Goal: Task Accomplishment & Management: Manage account settings

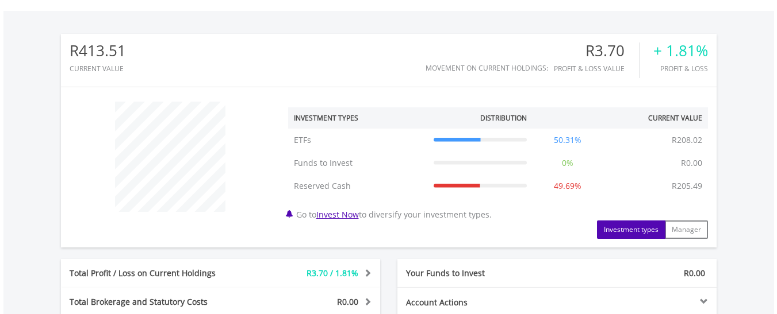
scroll to position [110, 218]
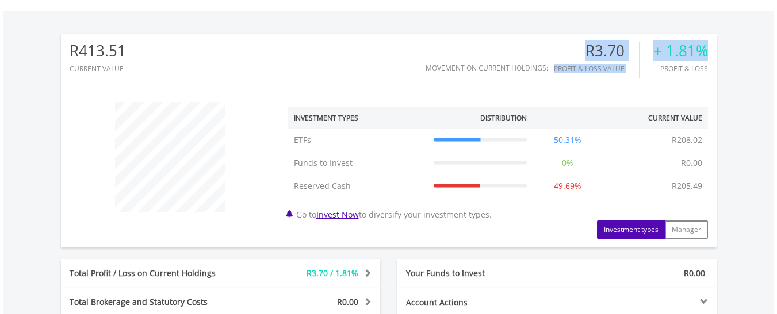
drag, startPoint x: 701, startPoint y: 50, endPoint x: 555, endPoint y: 56, distance: 146.1
click at [560, 56] on div "Movement on Current Holdings: R3.70 Profit & Loss Value + 1.81% Profit & Loss" at bounding box center [566, 61] width 282 height 36
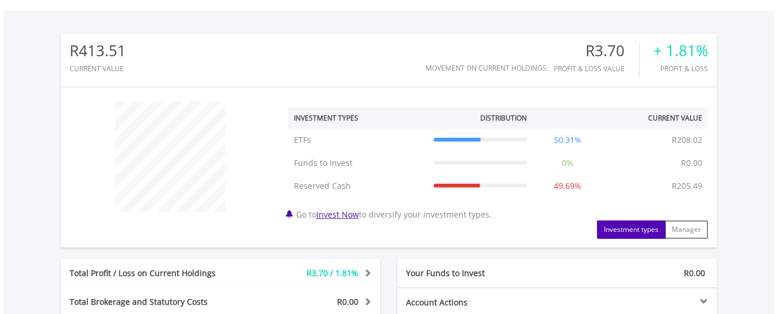
click at [496, 64] on div "Movement on Current Holdings:" at bounding box center [486, 67] width 122 height 7
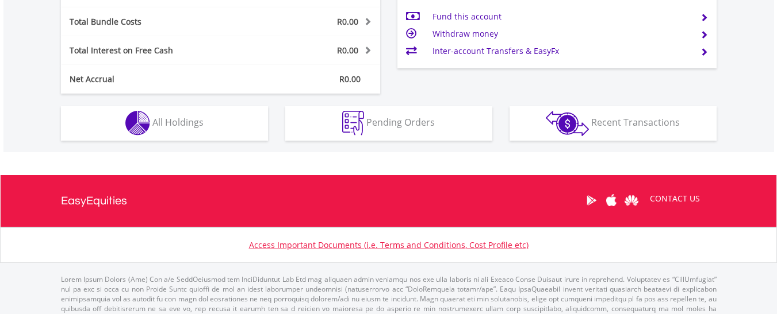
scroll to position [681, 0]
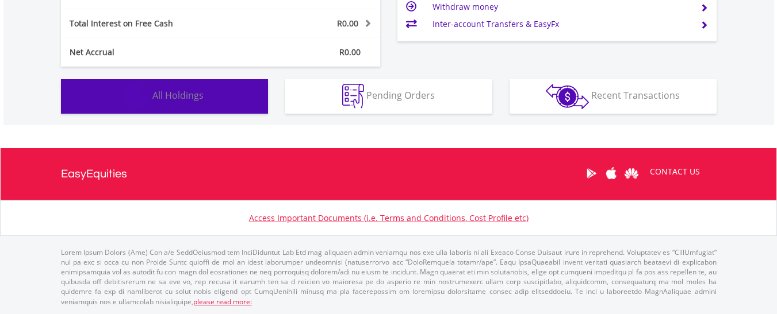
click at [225, 108] on button "Holdings All Holdings" at bounding box center [164, 96] width 207 height 34
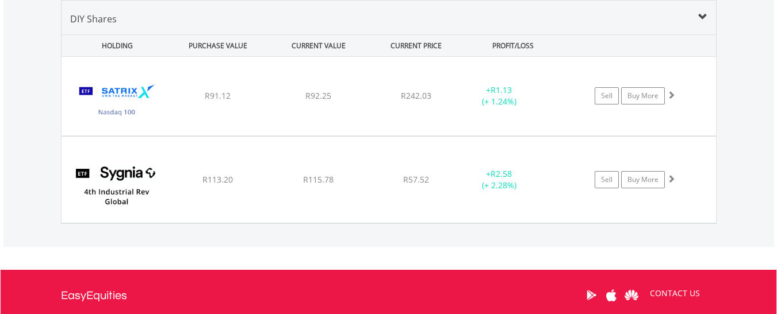
scroll to position [772, 0]
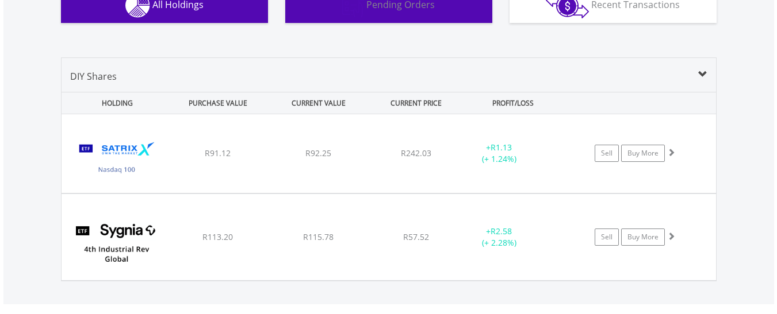
click at [398, 13] on button "Pending Orders Pending Orders" at bounding box center [388, 6] width 207 height 34
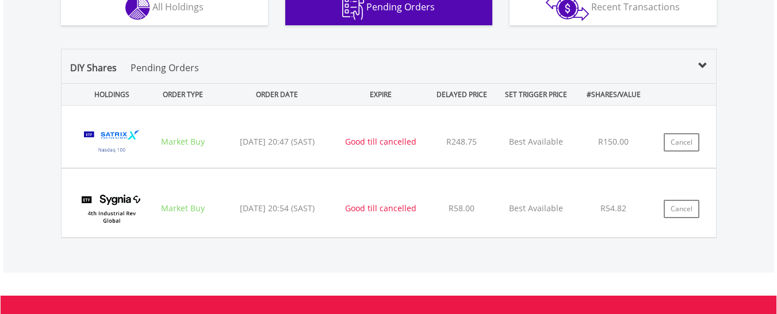
scroll to position [704, 0]
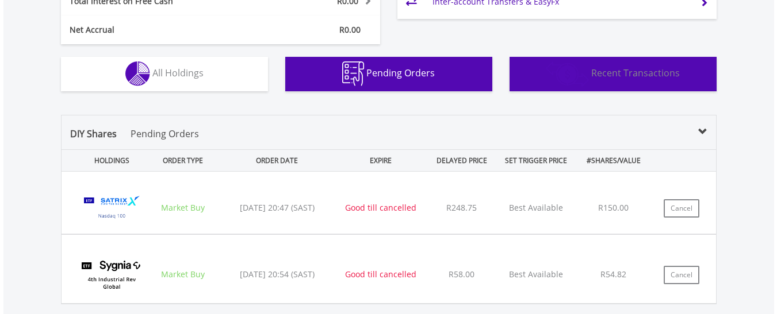
click at [654, 70] on span "Recent Transactions" at bounding box center [635, 73] width 89 height 13
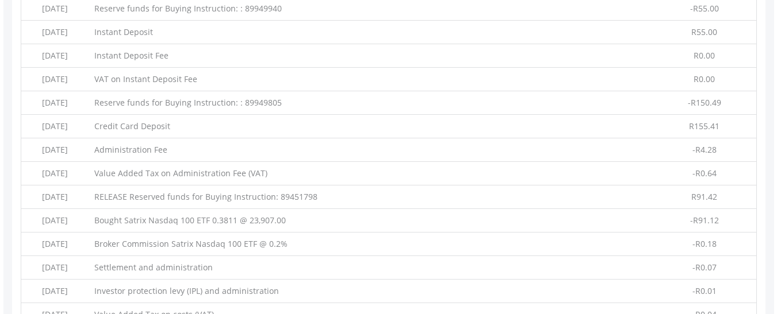
scroll to position [922, 0]
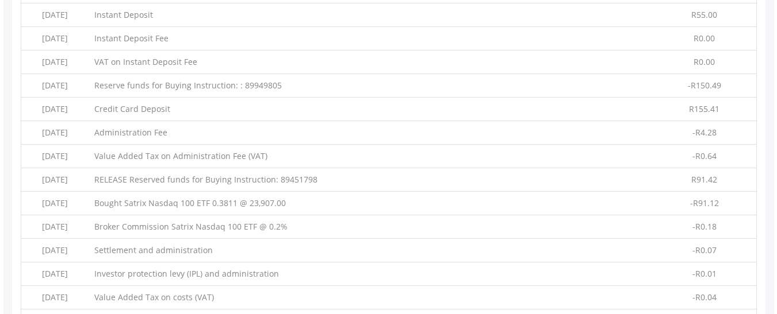
drag, startPoint x: 309, startPoint y: 201, endPoint x: 121, endPoint y: 198, distance: 187.4
click at [121, 198] on td "Bought Satrix Nasdaq 100 ETF 0.3811 @ 23,907.00" at bounding box center [371, 204] width 564 height 24
copy td "Bought Satrix Nasdaq 100 ETF 0.3811 @ 23,907.00"
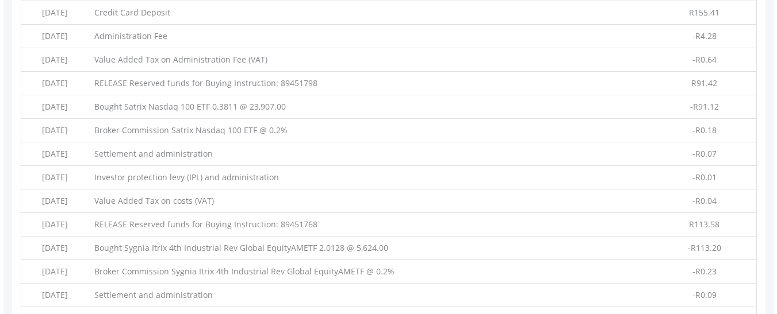
scroll to position [1036, 0]
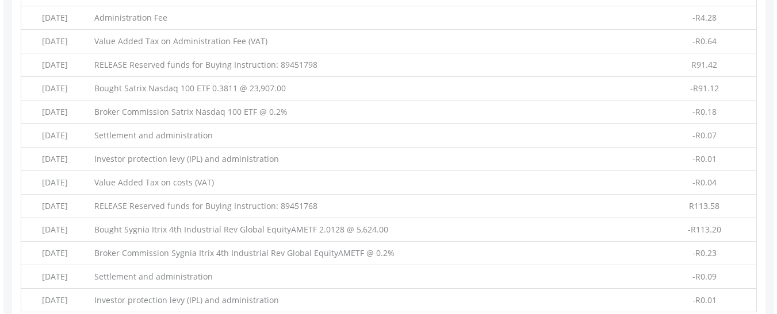
click at [356, 116] on td "Broker Commission Satrix Nasdaq 100 ETF @ 0.2%" at bounding box center [371, 113] width 564 height 24
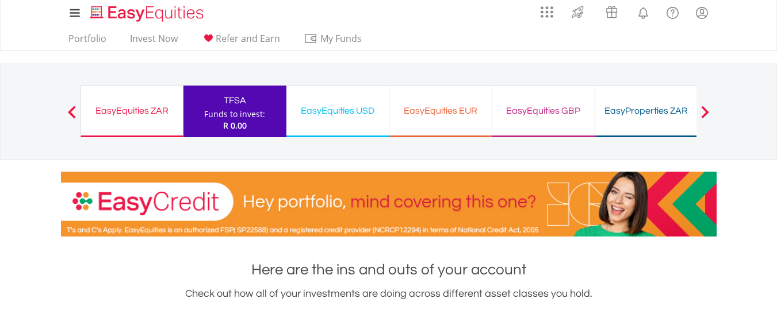
scroll to position [0, 0]
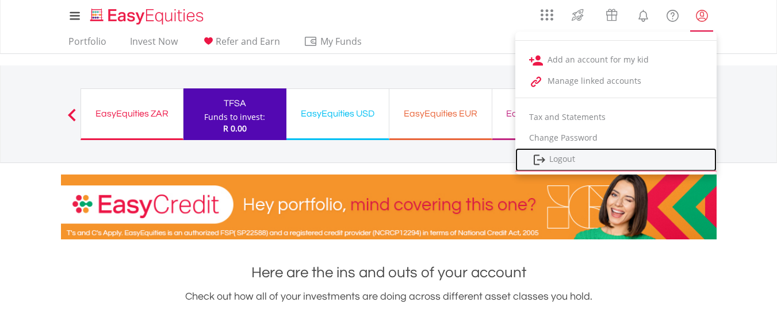
click at [565, 153] on link "Logout" at bounding box center [615, 160] width 201 height 24
